Goal: Task Accomplishment & Management: Use online tool/utility

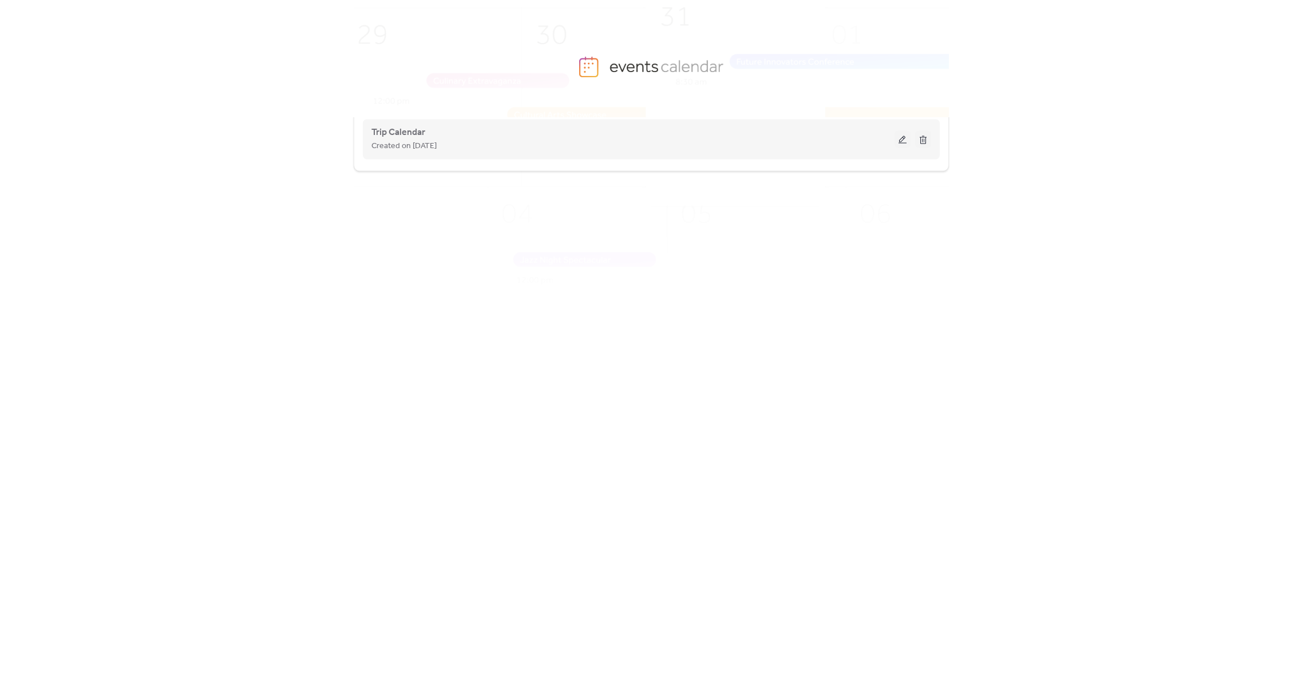
click at [907, 141] on button at bounding box center [903, 138] width 16 height 17
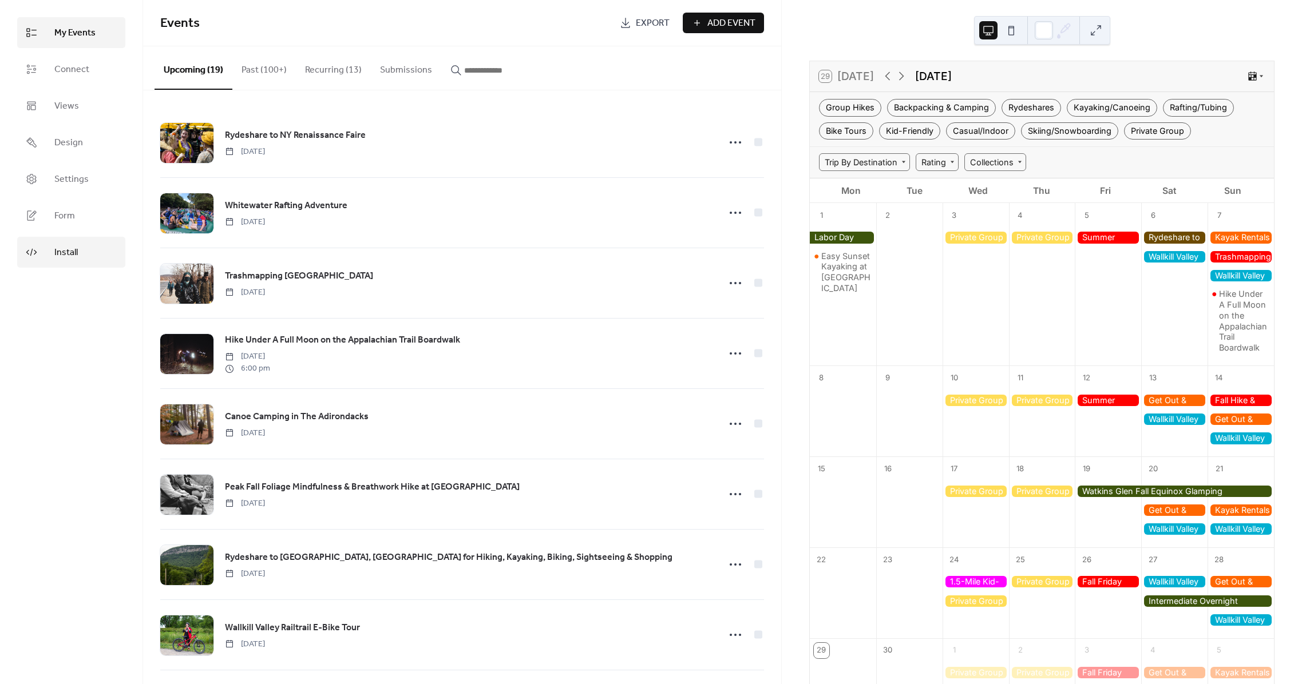
click at [69, 250] on span "Install" at bounding box center [65, 253] width 23 height 14
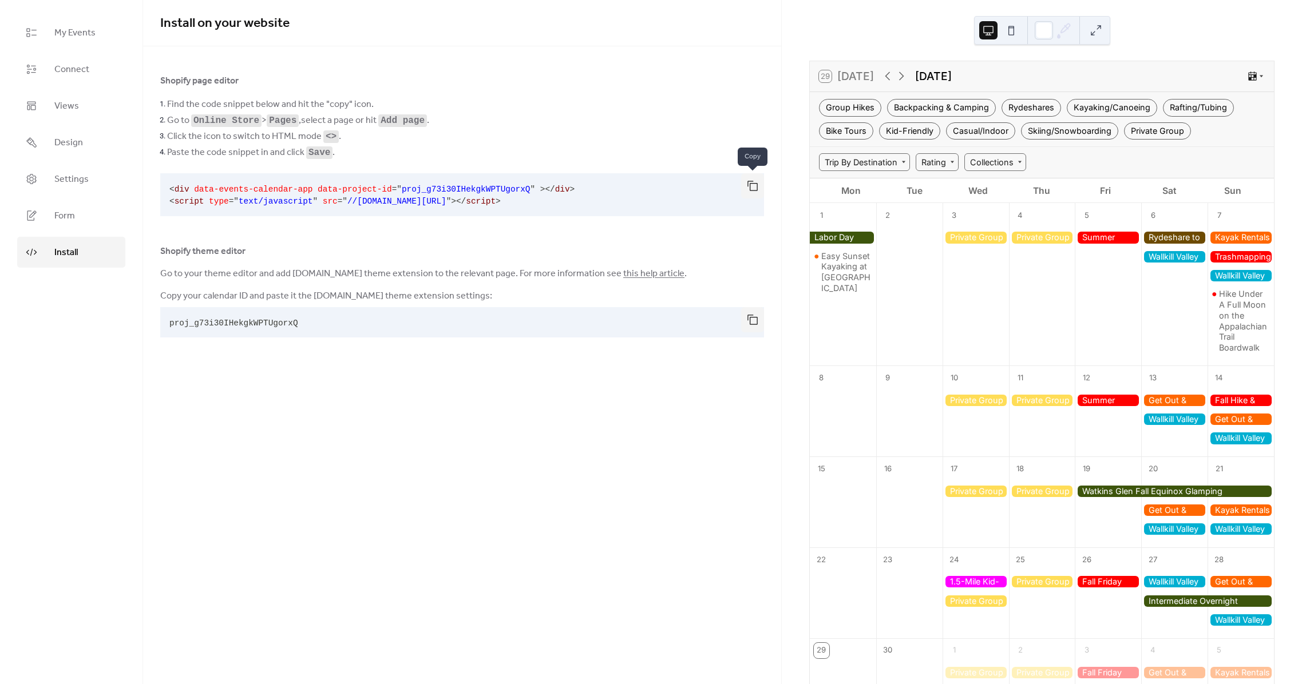
click at [753, 188] on button "button" at bounding box center [752, 185] width 23 height 25
click at [750, 188] on button "button" at bounding box center [752, 185] width 23 height 25
